Goal: Task Accomplishment & Management: Manage account settings

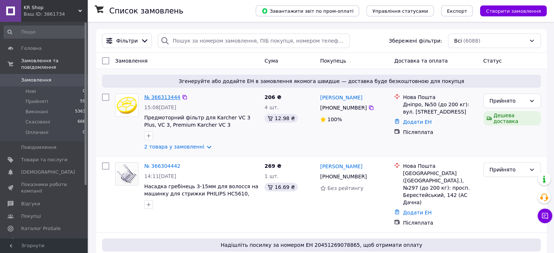
click at [158, 98] on link "№ 366313444" at bounding box center [162, 97] width 36 height 6
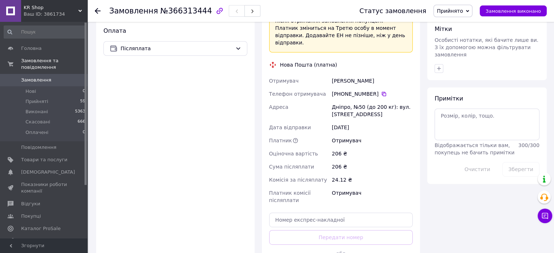
scroll to position [328, 0]
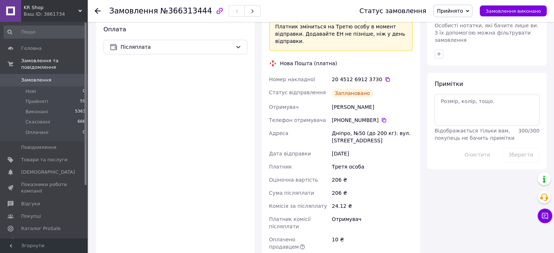
click at [35, 98] on span "Прийняті" at bounding box center [37, 101] width 23 height 7
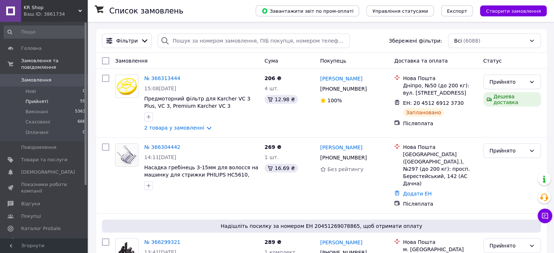
drag, startPoint x: 35, startPoint y: 95, endPoint x: 40, endPoint y: 96, distance: 5.1
click at [35, 98] on span "Прийняті" at bounding box center [37, 101] width 23 height 7
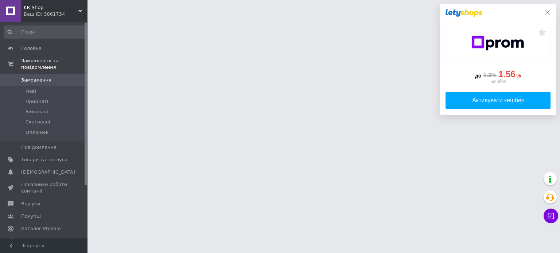
click at [549, 11] on icon at bounding box center [547, 12] width 6 height 6
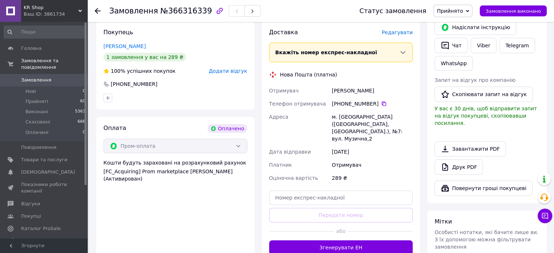
scroll to position [182, 0]
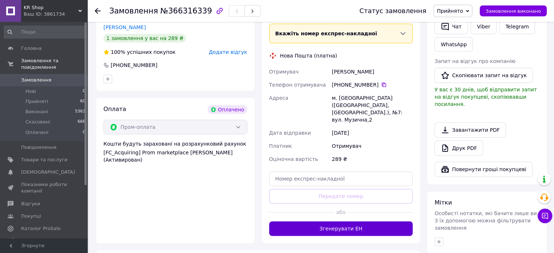
click at [343, 222] on button "Згенерувати ЕН" at bounding box center [341, 229] width 144 height 15
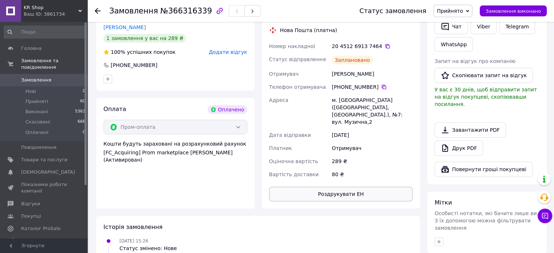
click at [344, 187] on button "Роздрукувати ЕН" at bounding box center [341, 194] width 144 height 15
click at [34, 98] on span "Прийняті" at bounding box center [37, 101] width 23 height 7
